Goal: Use online tool/utility: Utilize a website feature to perform a specific function

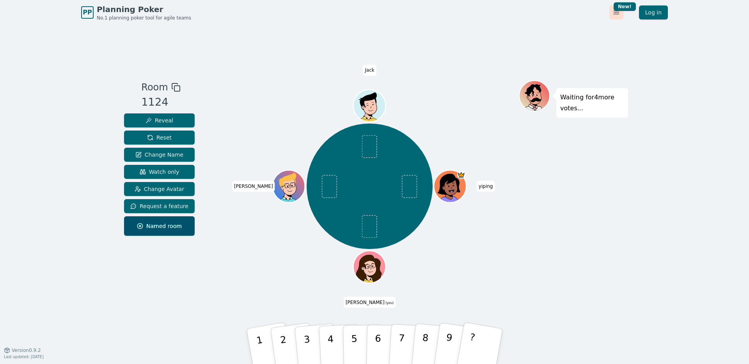
click at [620, 13] on html "PP Planning Poker No.1 planning poker tool for agile teams Toggle theme New! Lo…" at bounding box center [374, 182] width 749 height 364
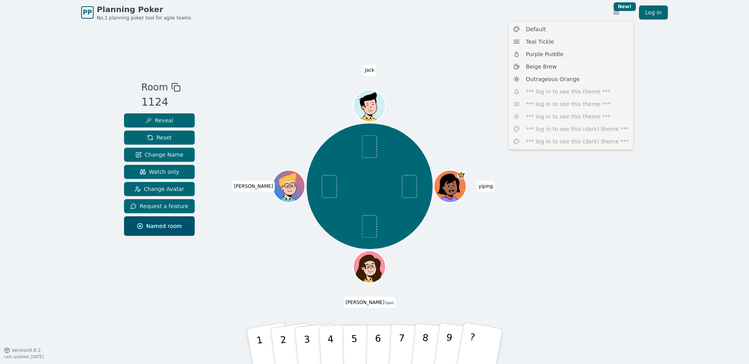
click at [572, 99] on div "Default Teal Tickle Purple Puddle Beige Brew Outrageous Orange *** log in to se…" at bounding box center [570, 85] width 125 height 129
click at [667, 71] on html "PP Planning Poker No.1 planning poker tool for agile teams Toggle theme New! Lo…" at bounding box center [374, 182] width 749 height 364
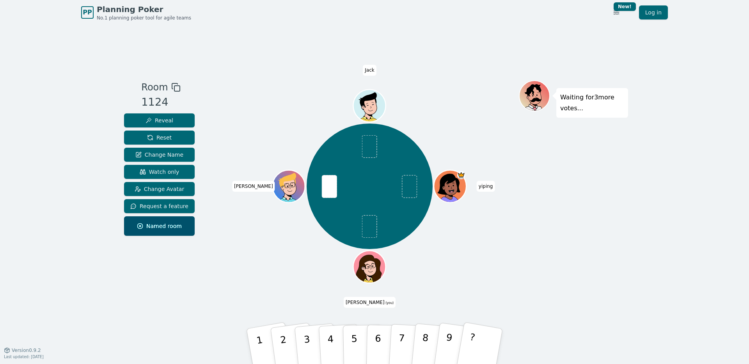
click at [291, 109] on div "[PERSON_NAME] (you) [PERSON_NAME]" at bounding box center [369, 186] width 298 height 184
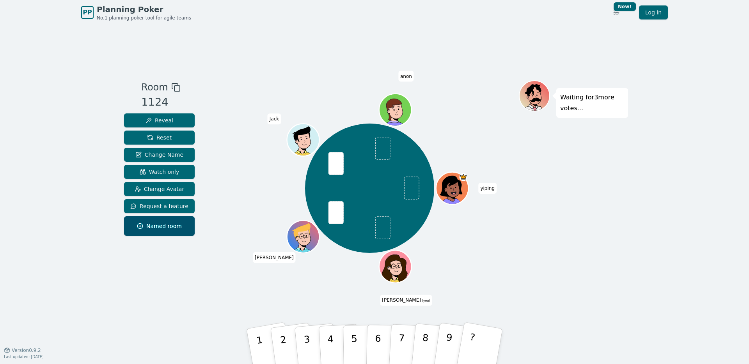
click at [248, 354] on div "PP Planning Poker No.1 planning poker tool for agile teams Toggle theme New! Lo…" at bounding box center [374, 182] width 749 height 364
click at [259, 347] on p "1" at bounding box center [260, 348] width 13 height 43
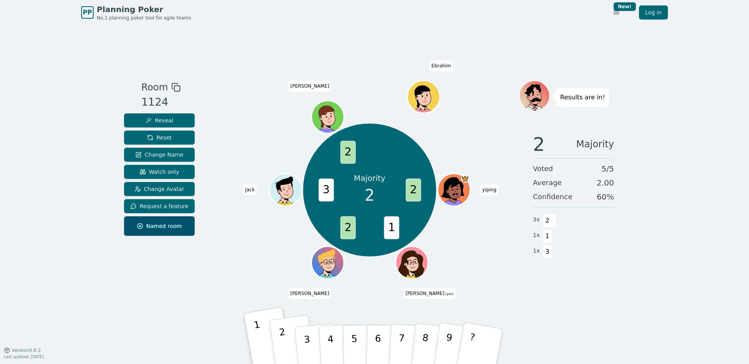
click at [287, 348] on button "2" at bounding box center [292, 346] width 46 height 63
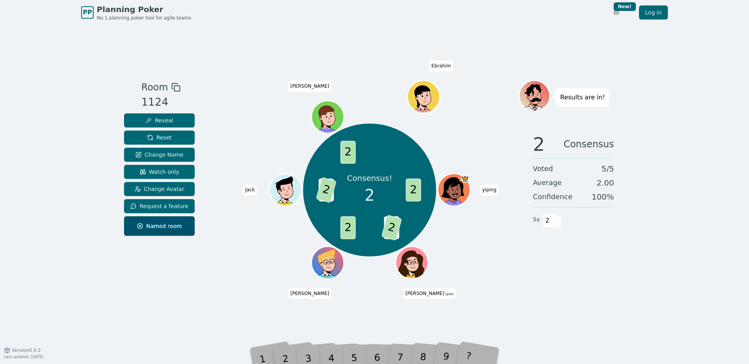
click at [355, 30] on div "Room 1124 Reveal Reset Change Name Watch only Change Avatar Request a feature N…" at bounding box center [374, 187] width 507 height 325
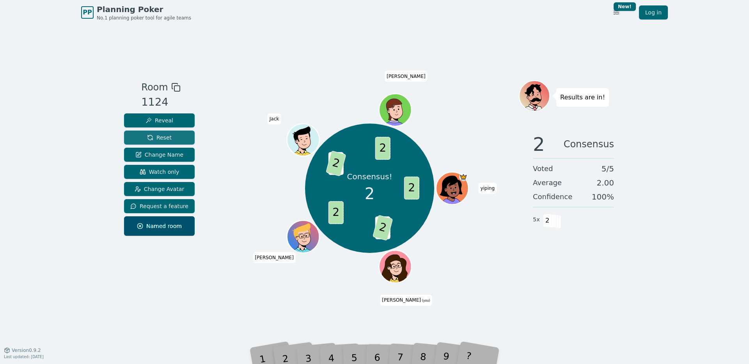
click at [162, 138] on span "Reset" at bounding box center [159, 138] width 25 height 8
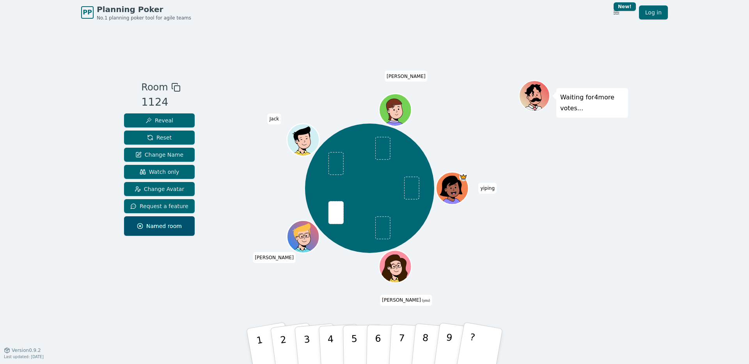
click at [218, 133] on div "Room 1124 Reveal Reset Change Name Watch only Change Avatar Request a feature N…" at bounding box center [374, 187] width 507 height 215
click at [266, 337] on button "1" at bounding box center [269, 346] width 49 height 64
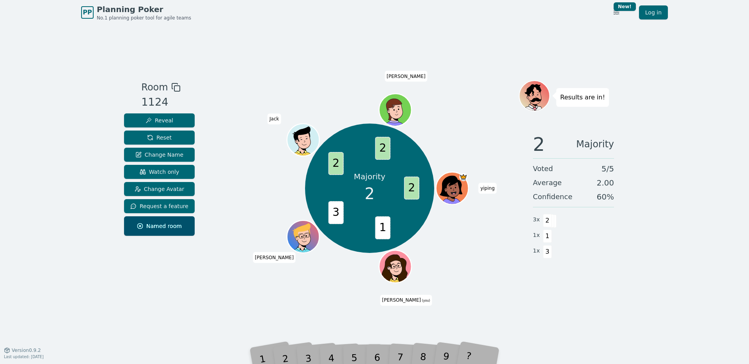
click at [446, 243] on div "Majority 2 2 1 3 2 2 [PERSON_NAME] (you) [PERSON_NAME] [PERSON_NAME]" at bounding box center [369, 188] width 298 height 188
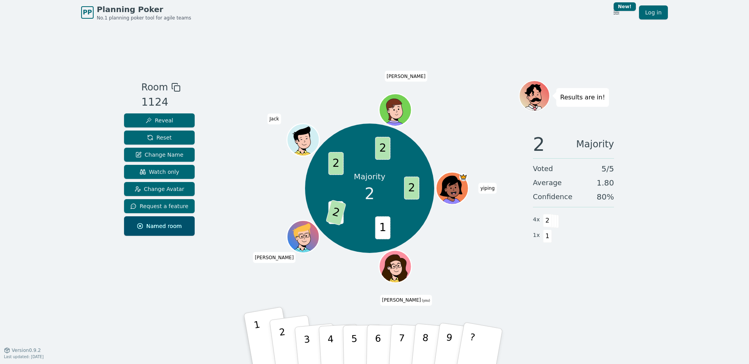
click at [286, 350] on p "2" at bounding box center [285, 348] width 12 height 43
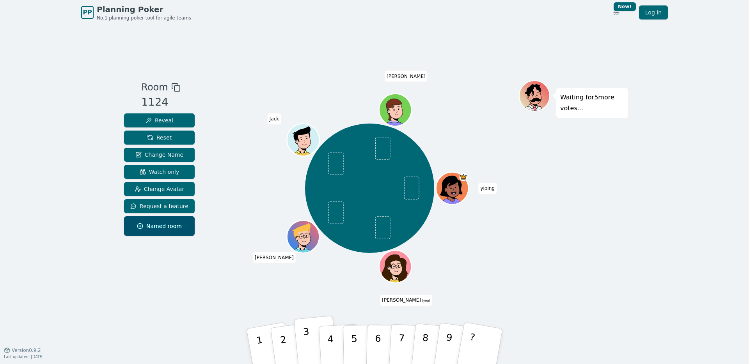
click at [305, 341] on p "3" at bounding box center [308, 348] width 10 height 43
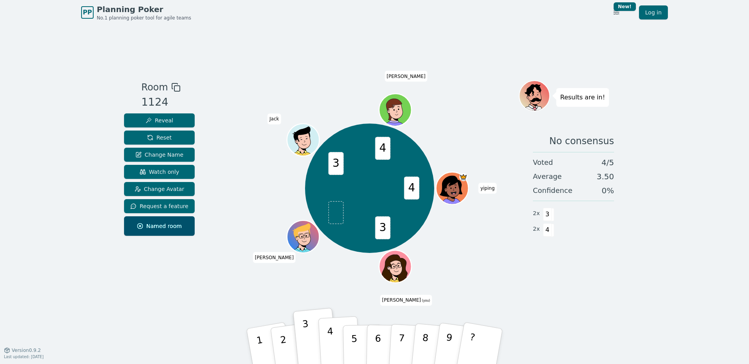
click at [332, 341] on p "4" at bounding box center [331, 347] width 9 height 43
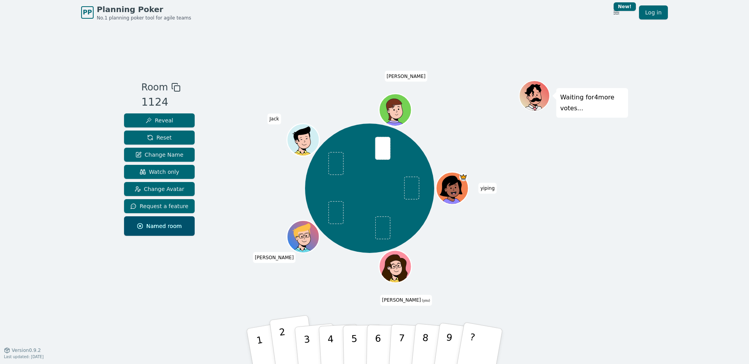
click at [280, 347] on button "2" at bounding box center [292, 346] width 46 height 63
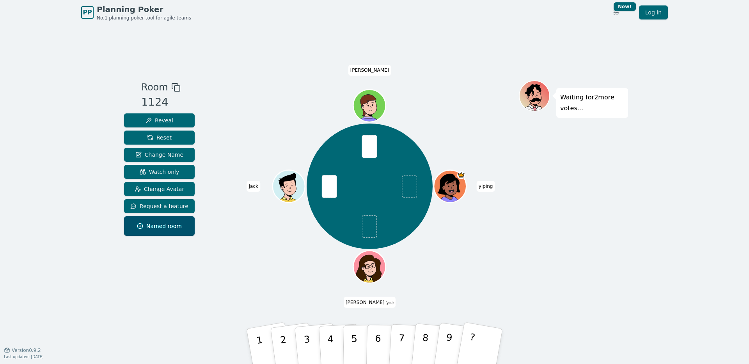
click at [247, 353] on div "PP Planning Poker No.1 planning poker tool for agile teams Toggle theme New! Lo…" at bounding box center [374, 182] width 749 height 364
click at [256, 346] on button "1" at bounding box center [269, 346] width 49 height 64
